Goal: Navigation & Orientation: Find specific page/section

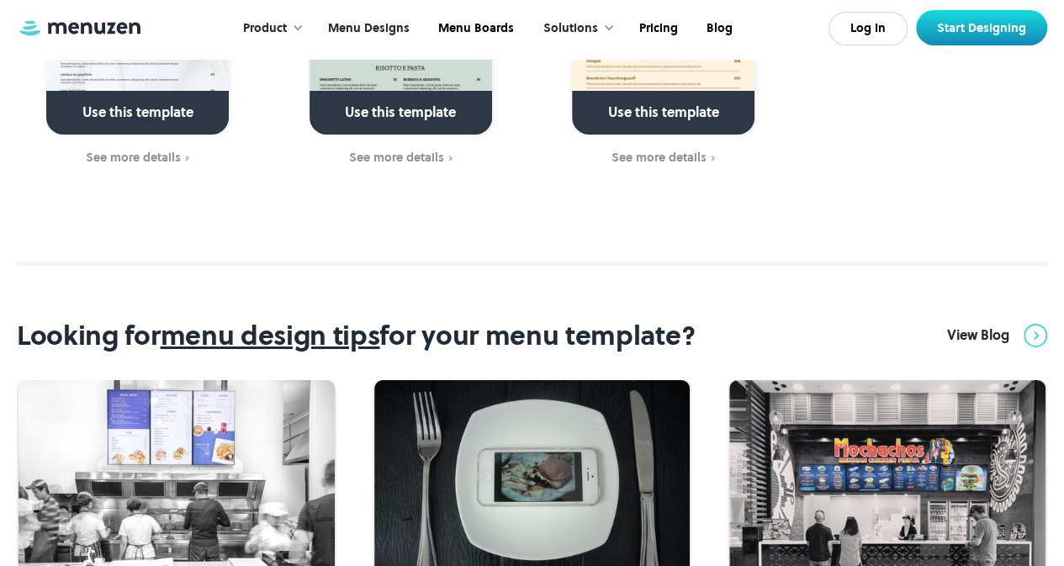
scroll to position [5957, 0]
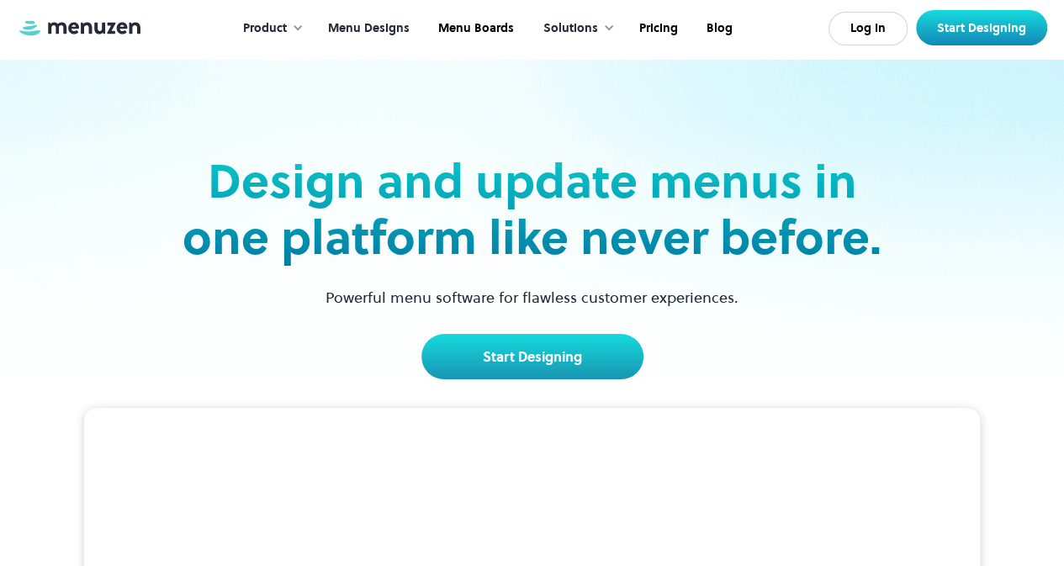
click at [386, 30] on link "Menu Designs" at bounding box center [367, 29] width 110 height 52
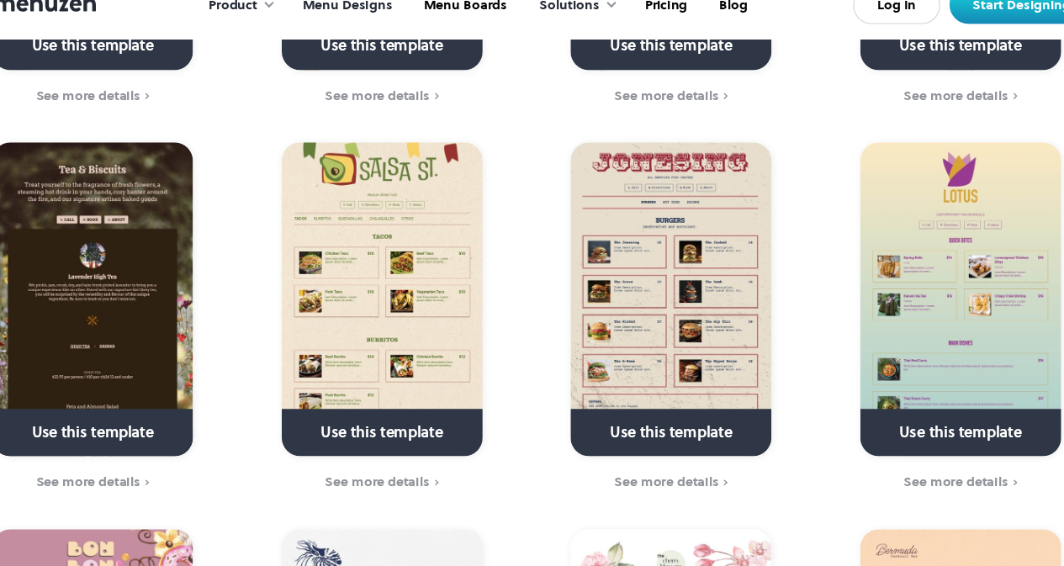
scroll to position [4952, 0]
